Goal: Entertainment & Leisure: Consume media (video, audio)

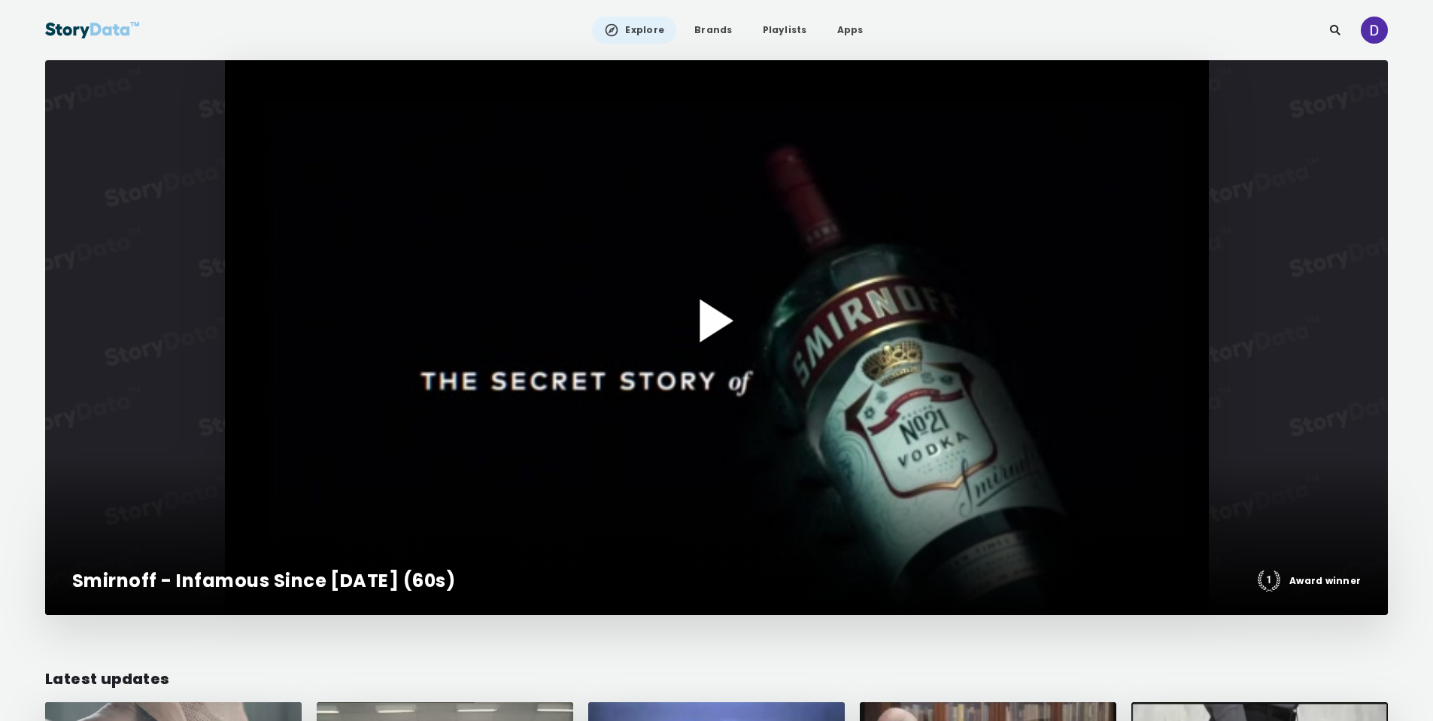
click at [674, 239] on div at bounding box center [716, 337] width 1343 height 555
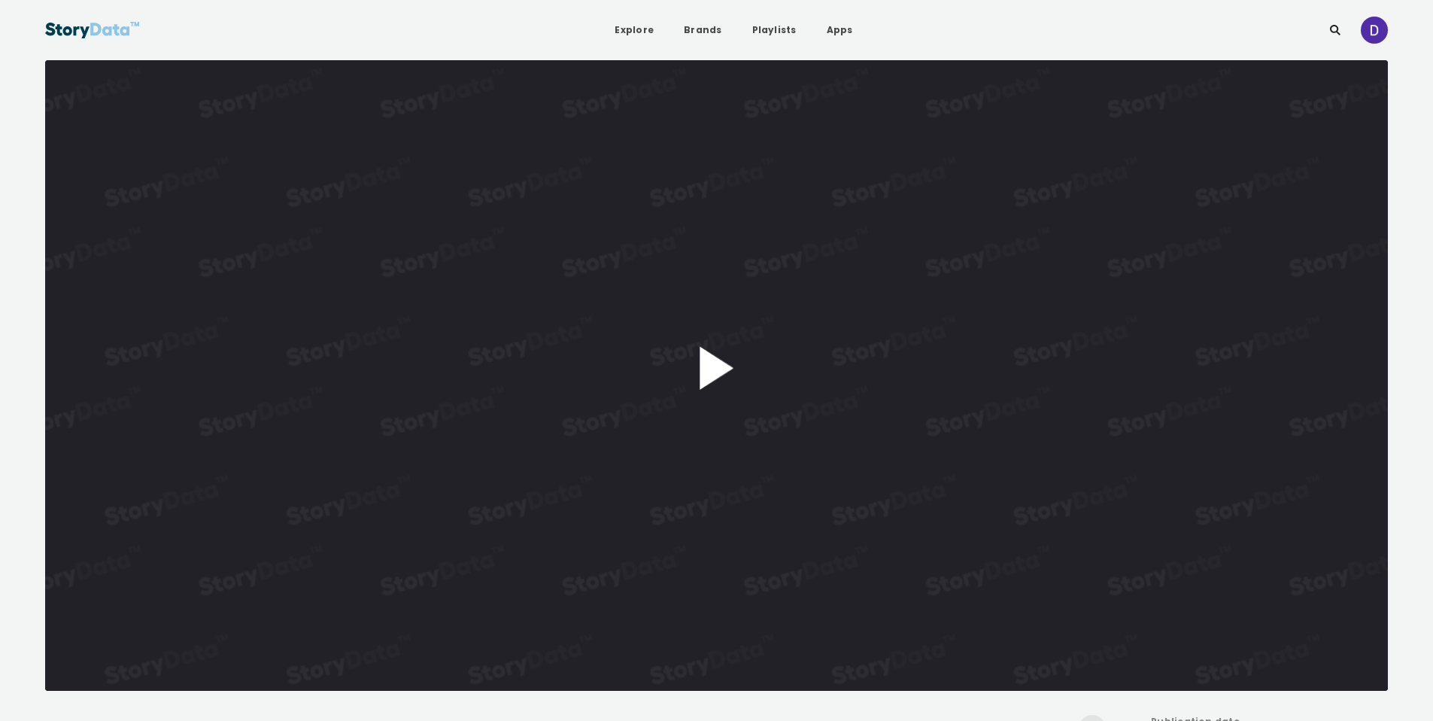
click at [716, 384] on button "Play Video" at bounding box center [716, 375] width 1343 height 631
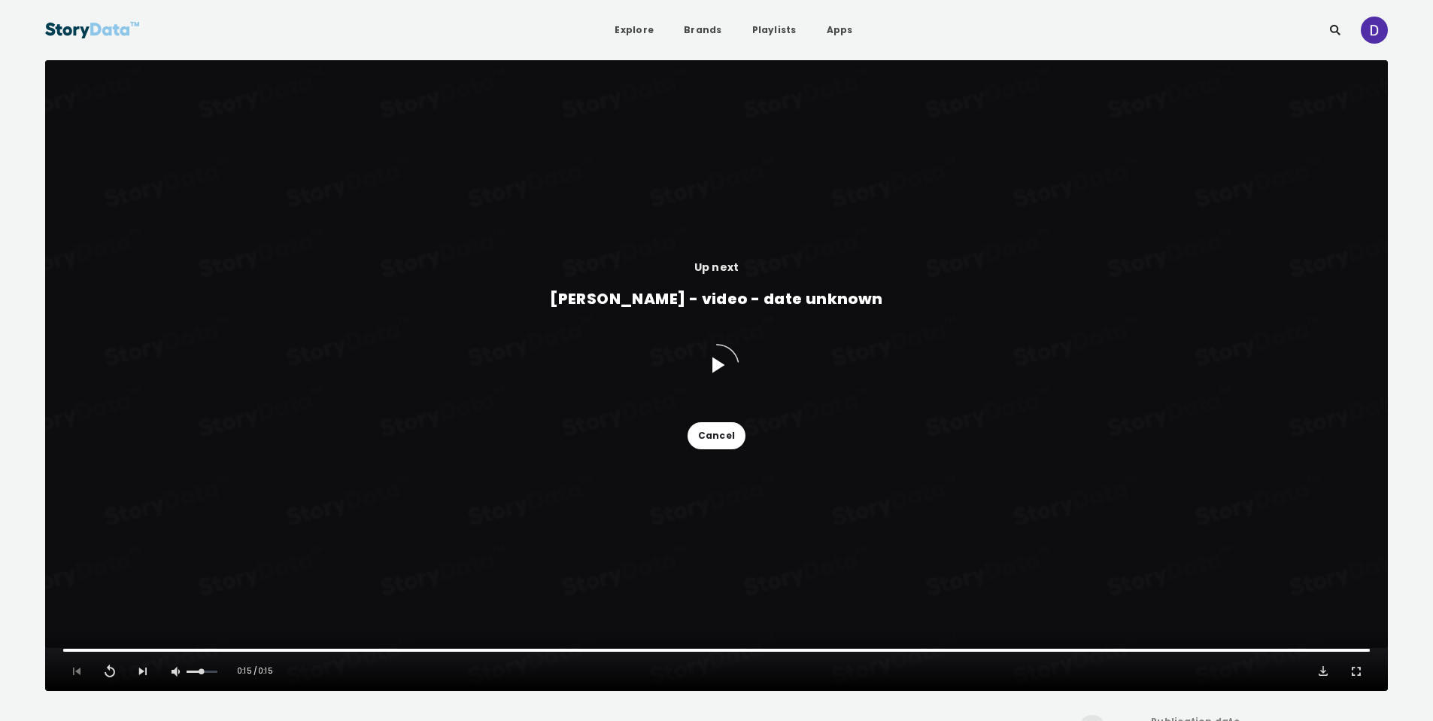
click at [721, 425] on button "Cancel" at bounding box center [717, 435] width 58 height 27
